Goal: Transaction & Acquisition: Purchase product/service

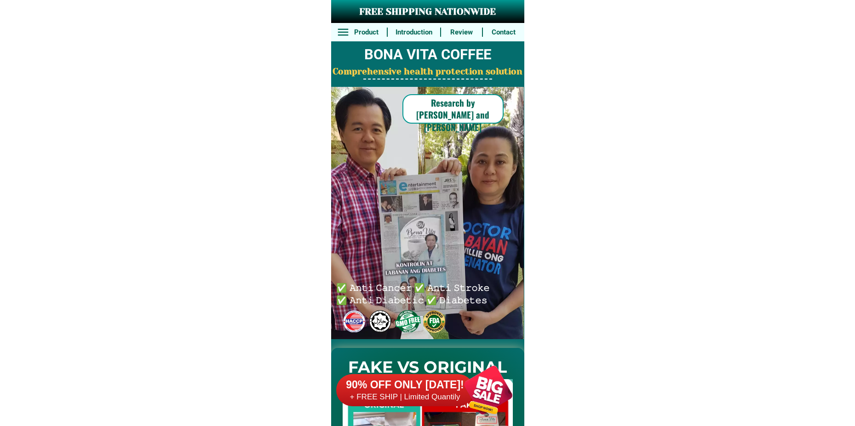
click at [498, 395] on div at bounding box center [488, 390] width 72 height 72
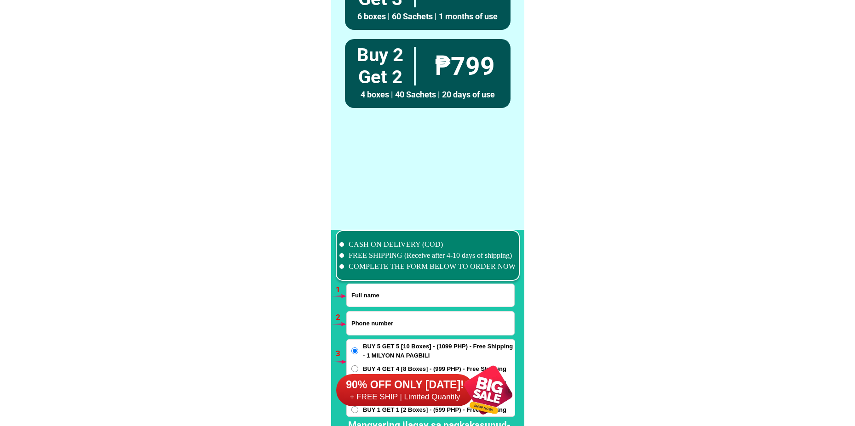
scroll to position [6762, 0]
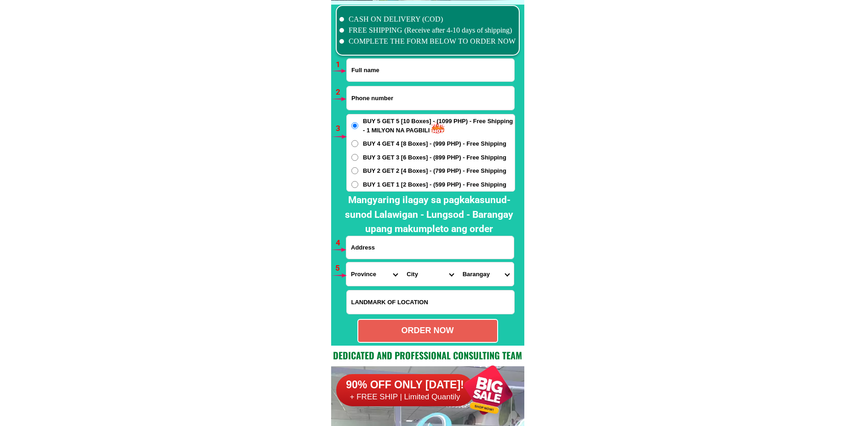
click at [391, 65] on input "Input full_name" at bounding box center [430, 70] width 167 height 23
paste input "[PERSON_NAME]"
type input "[PERSON_NAME]"
click at [380, 99] on input "Input phone_number" at bounding box center [430, 97] width 167 height 23
paste input "09618326040"
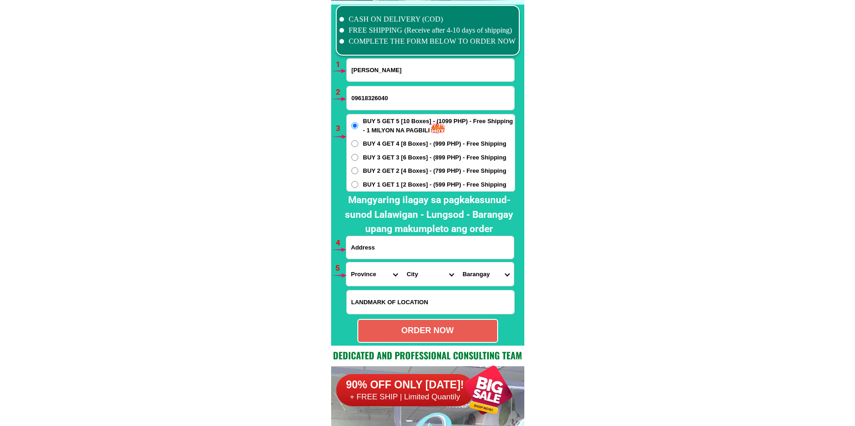
type input "09618326040"
click at [376, 171] on span "BUY 2 GET 2 [4 Boxes] - (799 PHP) - Free Shipping" at bounding box center [434, 170] width 143 height 9
click at [358, 171] on input "BUY 2 GET 2 [4 Boxes] - (799 PHP) - Free Shipping" at bounding box center [354, 170] width 7 height 7
radio input "true"
click at [368, 247] on input "Input address" at bounding box center [429, 247] width 167 height 23
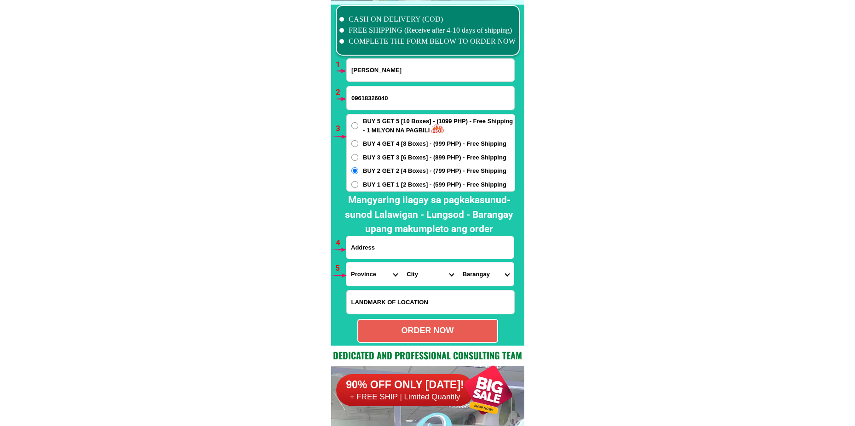
paste input "Labuan San [PERSON_NAME] [GEOGRAPHIC_DATA]"
paste input "[PERSON_NAME] store"
type input "Labuan San [PERSON_NAME] [GEOGRAPHIC_DATA] [PERSON_NAME] store"
click at [367, 271] on select "Province [GEOGRAPHIC_DATA] [GEOGRAPHIC_DATA] [GEOGRAPHIC_DATA] [GEOGRAPHIC_DATA…" at bounding box center [374, 274] width 56 height 23
select select "63_247"
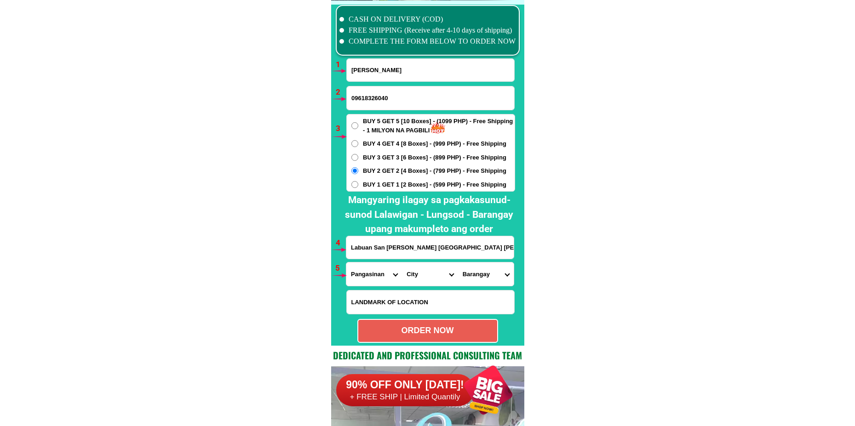
click at [346, 263] on select "Province [GEOGRAPHIC_DATA] [GEOGRAPHIC_DATA] [GEOGRAPHIC_DATA] [GEOGRAPHIC_DATA…" at bounding box center [374, 274] width 56 height 23
click at [425, 274] on select "City [GEOGRAPHIC_DATA] [PERSON_NAME][GEOGRAPHIC_DATA]-city [GEOGRAPHIC_DATA] [G…" at bounding box center [430, 274] width 56 height 23
drag, startPoint x: 432, startPoint y: 275, endPoint x: 429, endPoint y: 268, distance: 7.9
click at [431, 275] on select "City [GEOGRAPHIC_DATA] [PERSON_NAME][GEOGRAPHIC_DATA]-city [GEOGRAPHIC_DATA] [G…" at bounding box center [430, 274] width 56 height 23
select select "63_2474461"
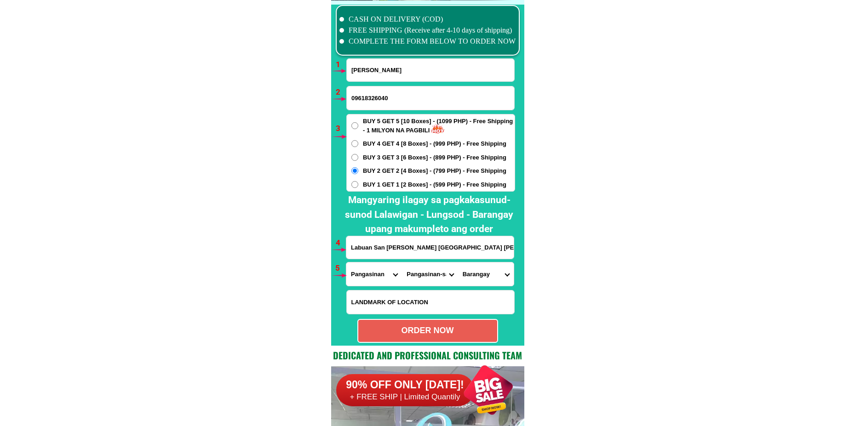
click at [402, 263] on select "City [GEOGRAPHIC_DATA] [PERSON_NAME][GEOGRAPHIC_DATA]-city [GEOGRAPHIC_DATA] [G…" at bounding box center [430, 274] width 56 height 23
click at [484, 275] on select "Barangay Alac [GEOGRAPHIC_DATA] Bantog [GEOGRAPHIC_DATA] [GEOGRAPHIC_DATA] Caba…" at bounding box center [486, 274] width 56 height 23
select select "63_24744611250"
click at [458, 263] on select "Barangay Alac [GEOGRAPHIC_DATA] Bantog [GEOGRAPHIC_DATA] [GEOGRAPHIC_DATA] Caba…" at bounding box center [486, 274] width 56 height 23
click at [474, 335] on div "ORDER NOW" at bounding box center [427, 331] width 139 height 12
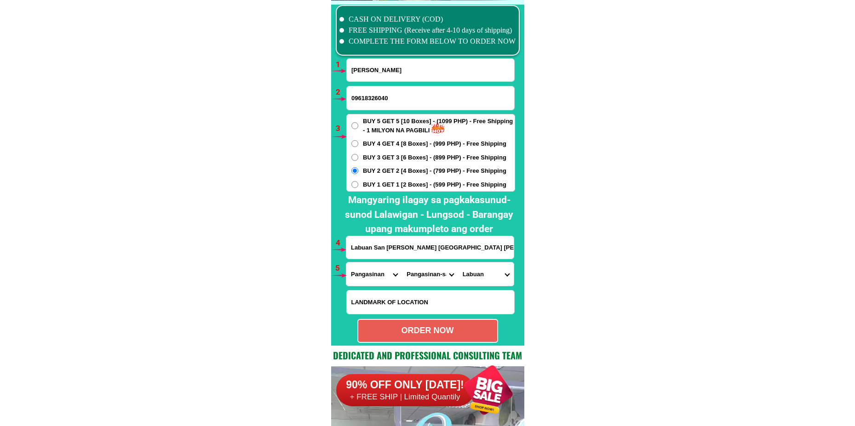
type input "09618326040"
radio input "true"
